Goal: Transaction & Acquisition: Book appointment/travel/reservation

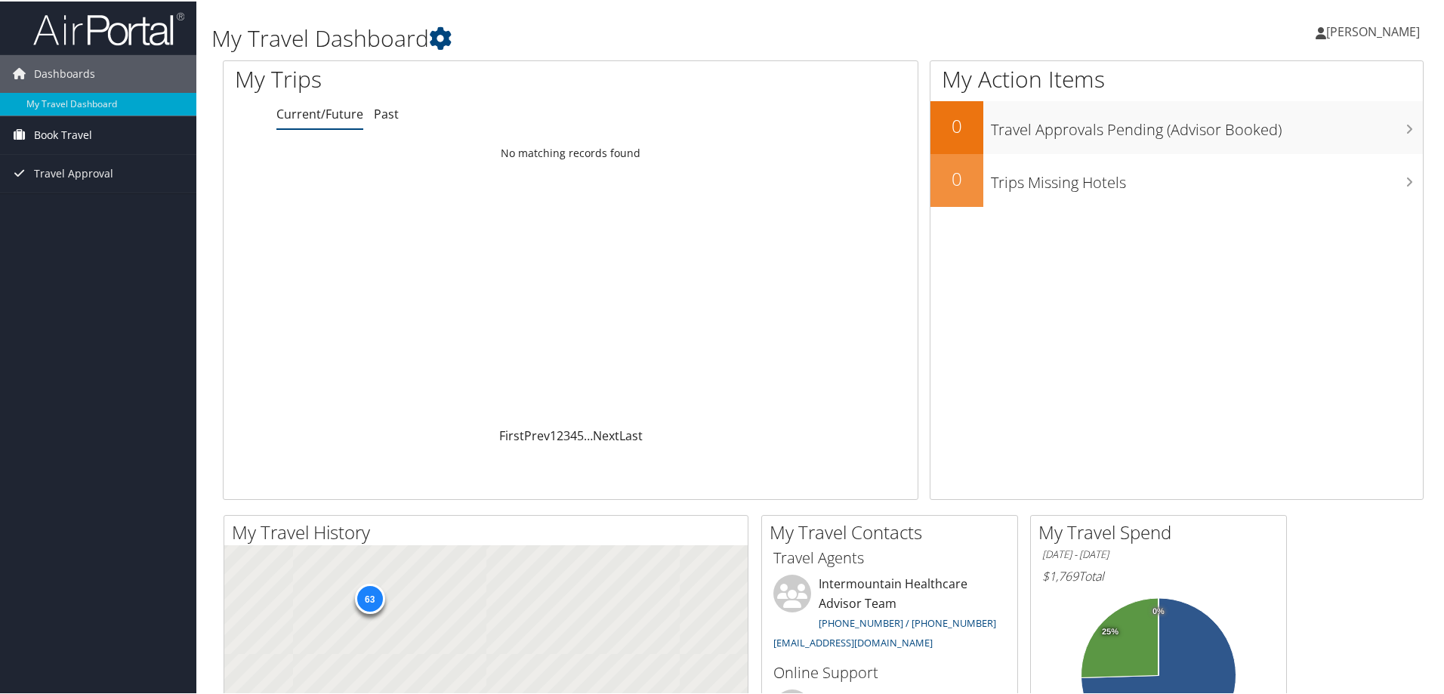
click at [88, 128] on span "Book Travel" at bounding box center [63, 134] width 58 height 38
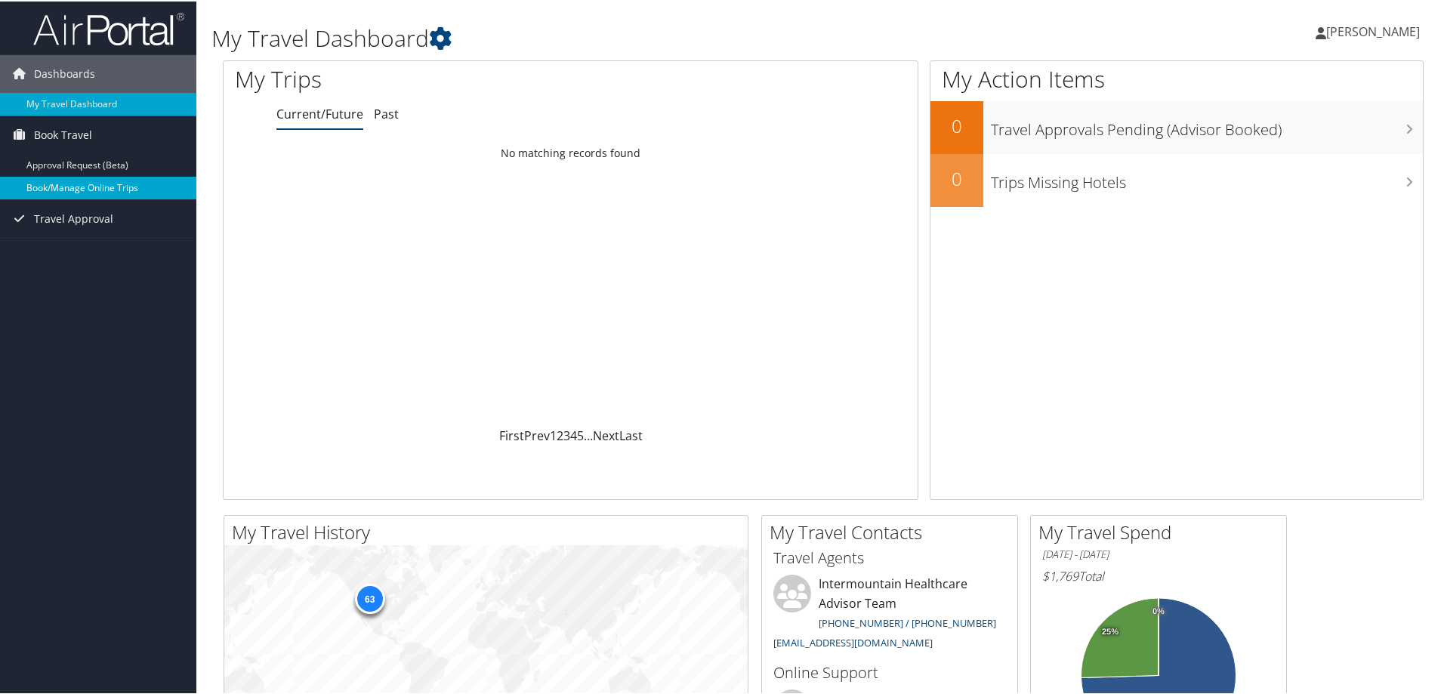
click at [91, 180] on link "Book/Manage Online Trips" at bounding box center [98, 186] width 196 height 23
